Goal: Information Seeking & Learning: Learn about a topic

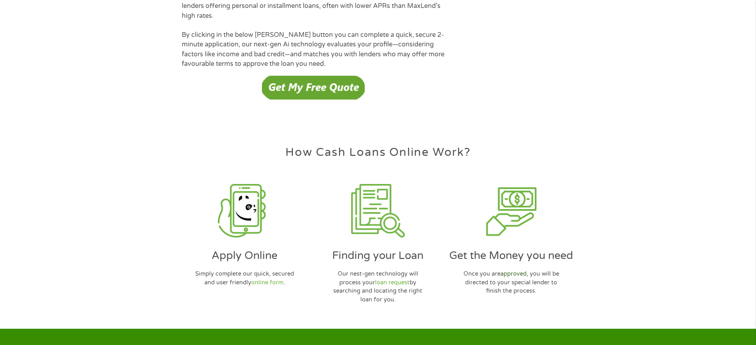
scroll to position [2294, 0]
